Goal: Check status: Check status

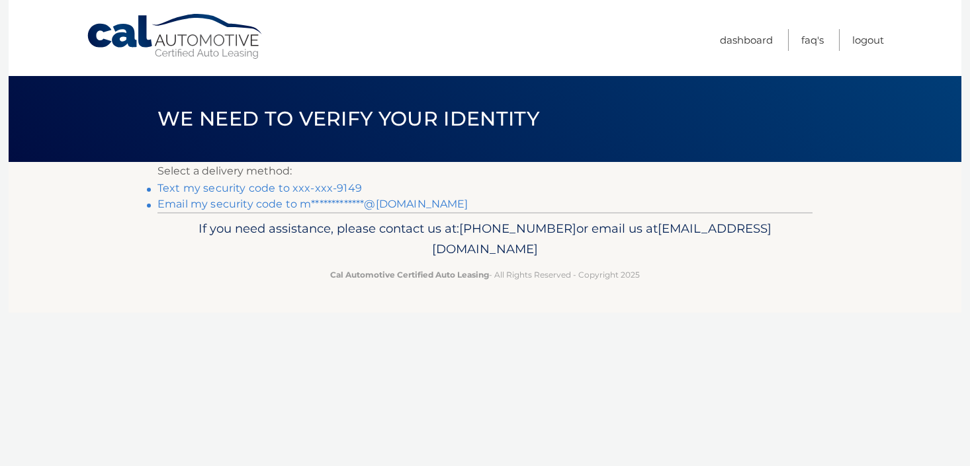
click at [316, 191] on link "Text my security code to xxx-xxx-9149" at bounding box center [259, 188] width 204 height 13
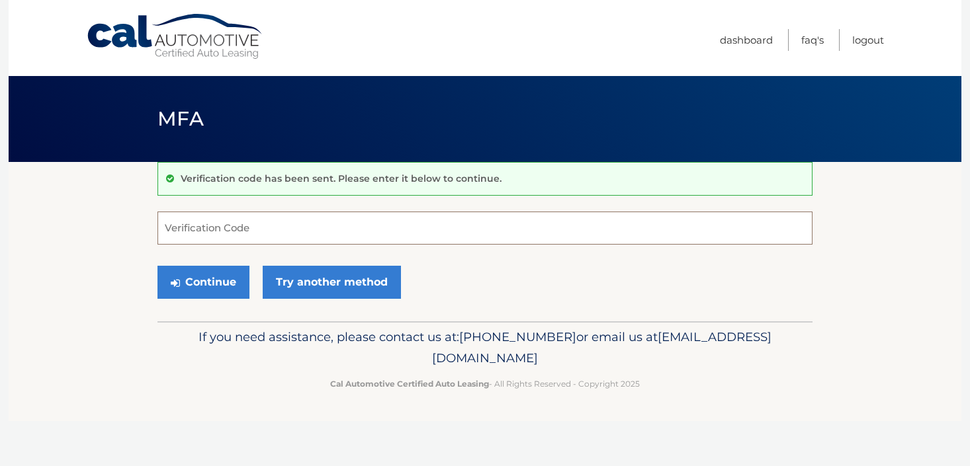
click at [294, 226] on input "Verification Code" at bounding box center [484, 228] width 655 height 33
click at [196, 227] on input "Verification Code" at bounding box center [484, 228] width 655 height 33
type input "038295"
click at [211, 281] on button "Continue" at bounding box center [203, 282] width 92 height 33
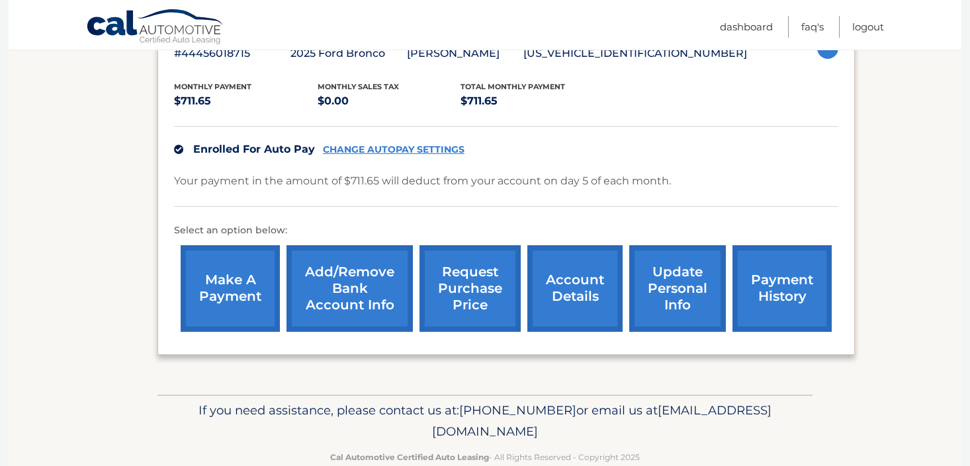
scroll to position [272, 0]
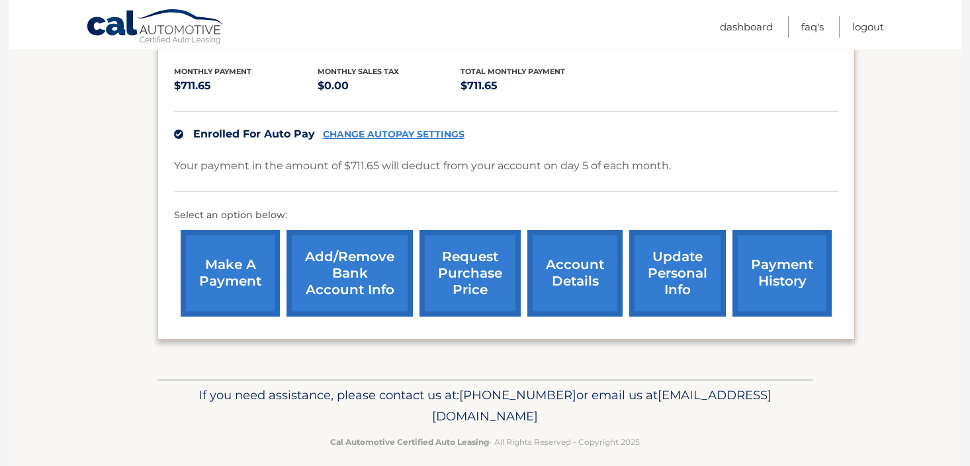
click at [758, 259] on link "payment history" at bounding box center [781, 273] width 99 height 87
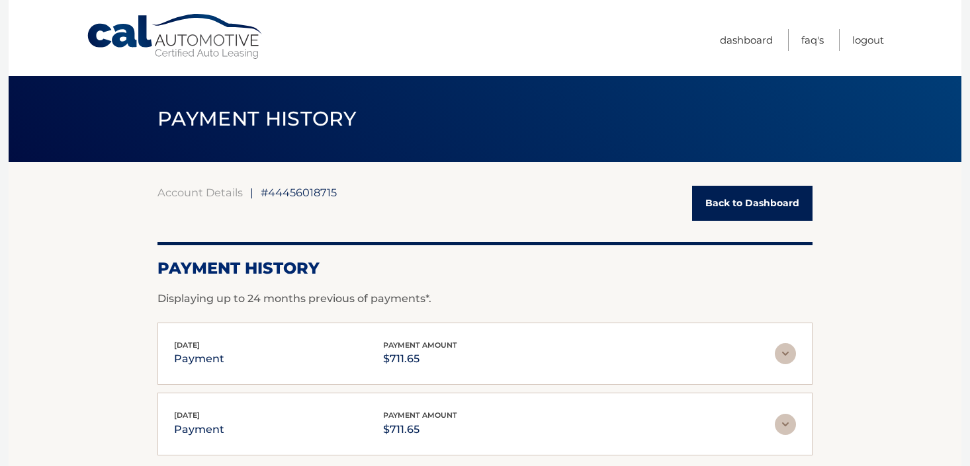
click at [746, 199] on link "Back to Dashboard" at bounding box center [752, 203] width 120 height 35
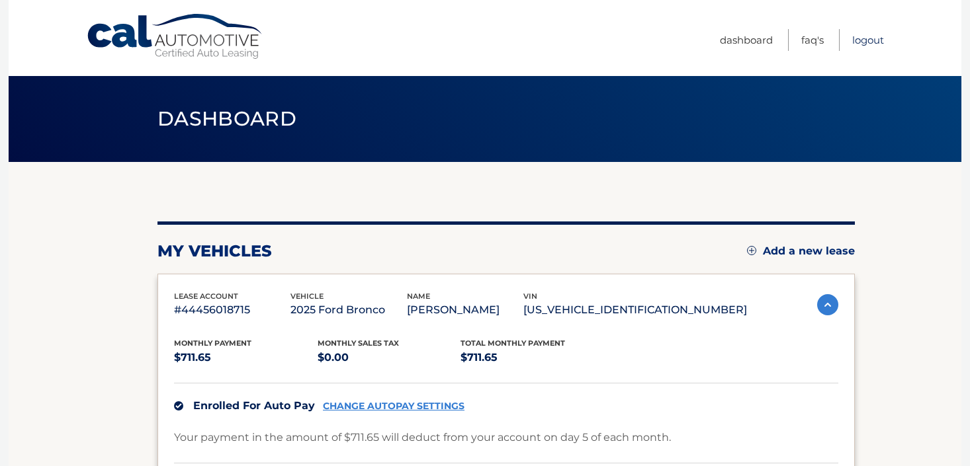
click at [863, 40] on link "Logout" at bounding box center [868, 40] width 32 height 22
